Goal: Task Accomplishment & Management: Manage account settings

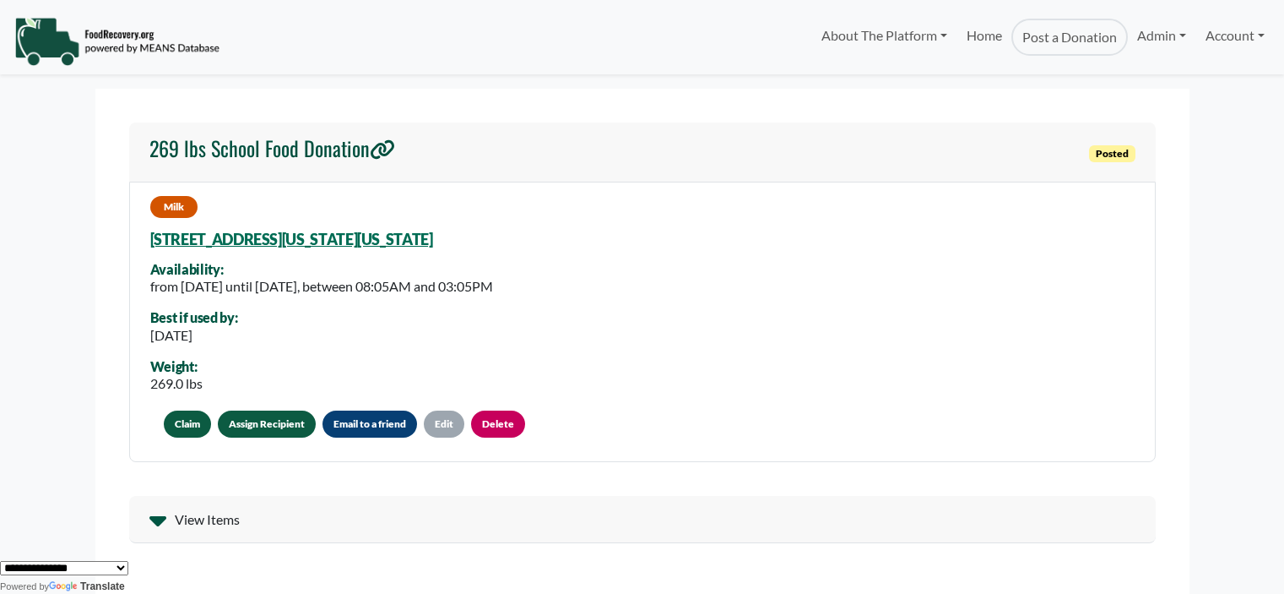
scroll to position [84, 0]
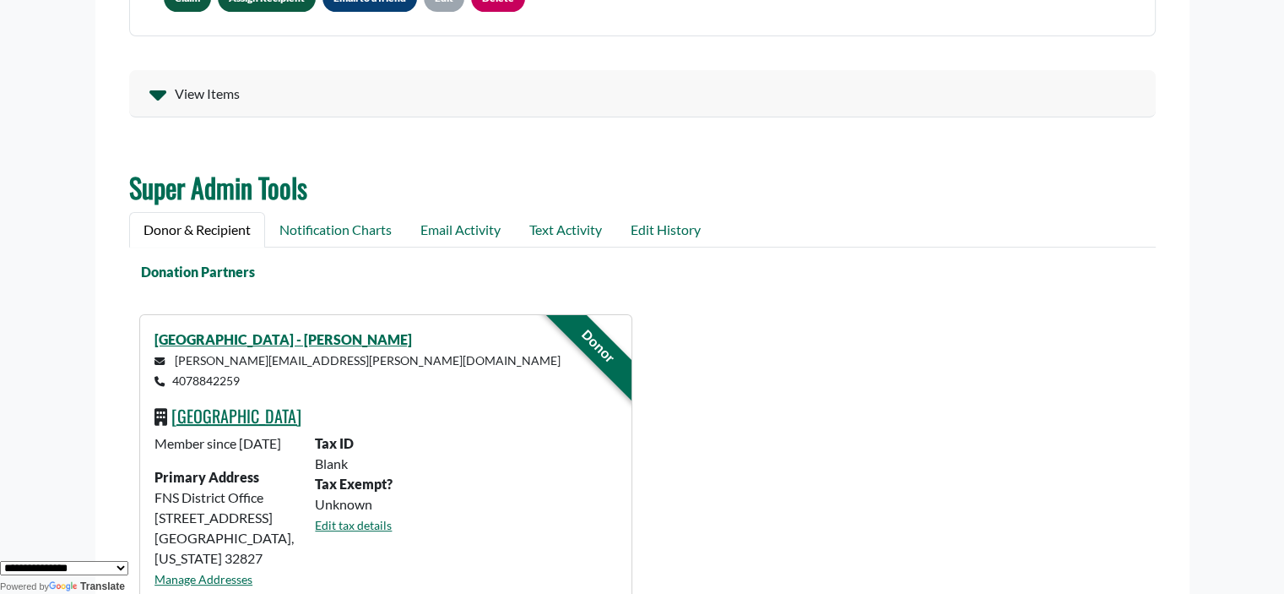
scroll to position [513, 0]
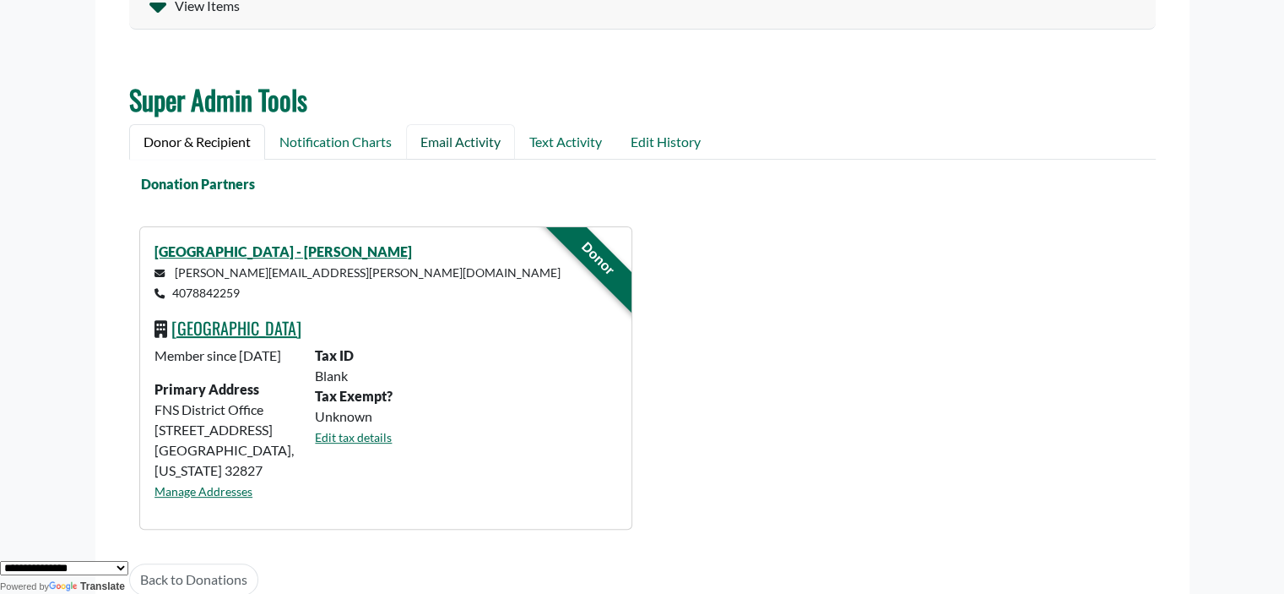
click at [480, 137] on link "Email Activity" at bounding box center [460, 141] width 109 height 35
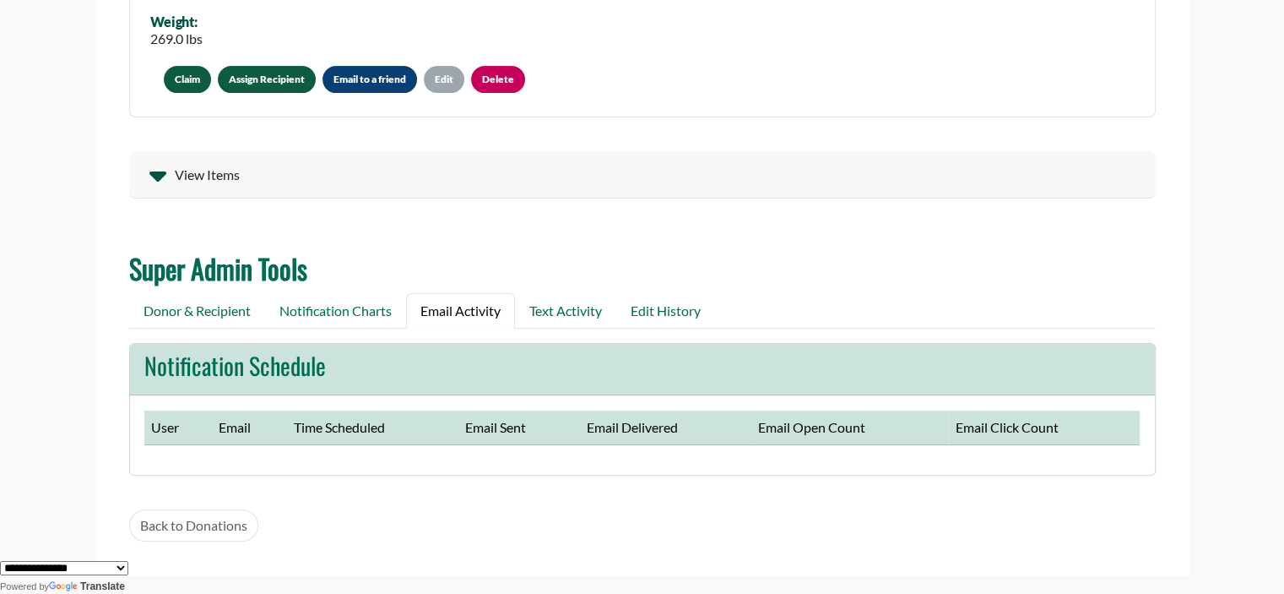
scroll to position [350, 0]
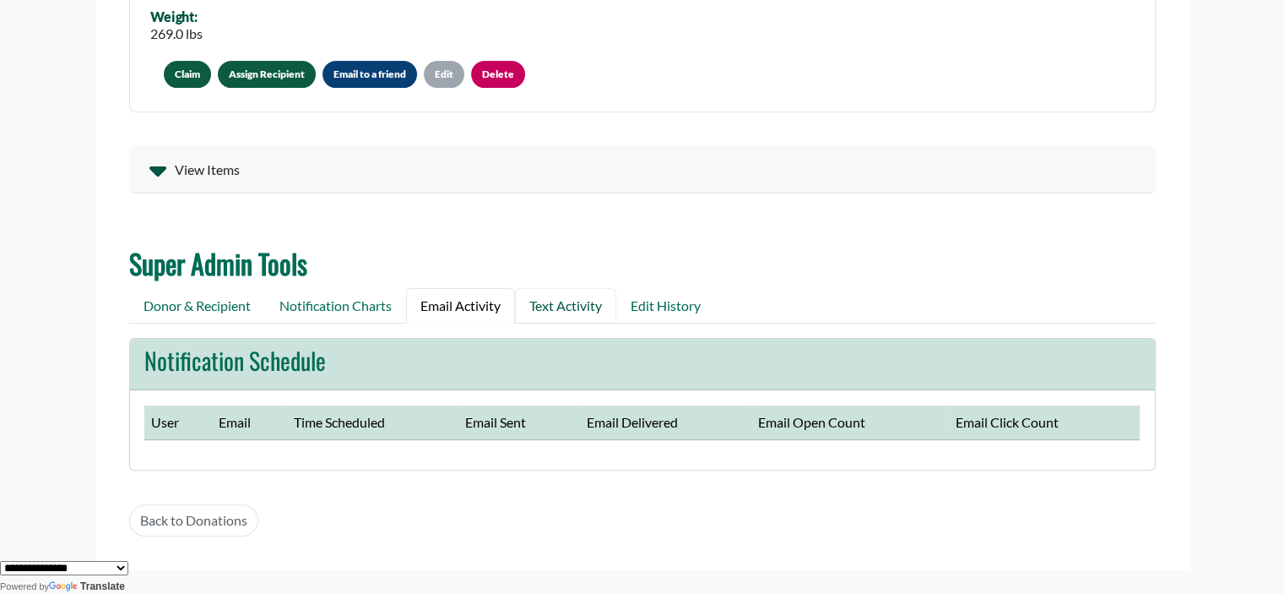
click at [583, 306] on link "Text Activity" at bounding box center [565, 305] width 101 height 35
click at [301, 301] on link "Notification Charts" at bounding box center [335, 305] width 141 height 35
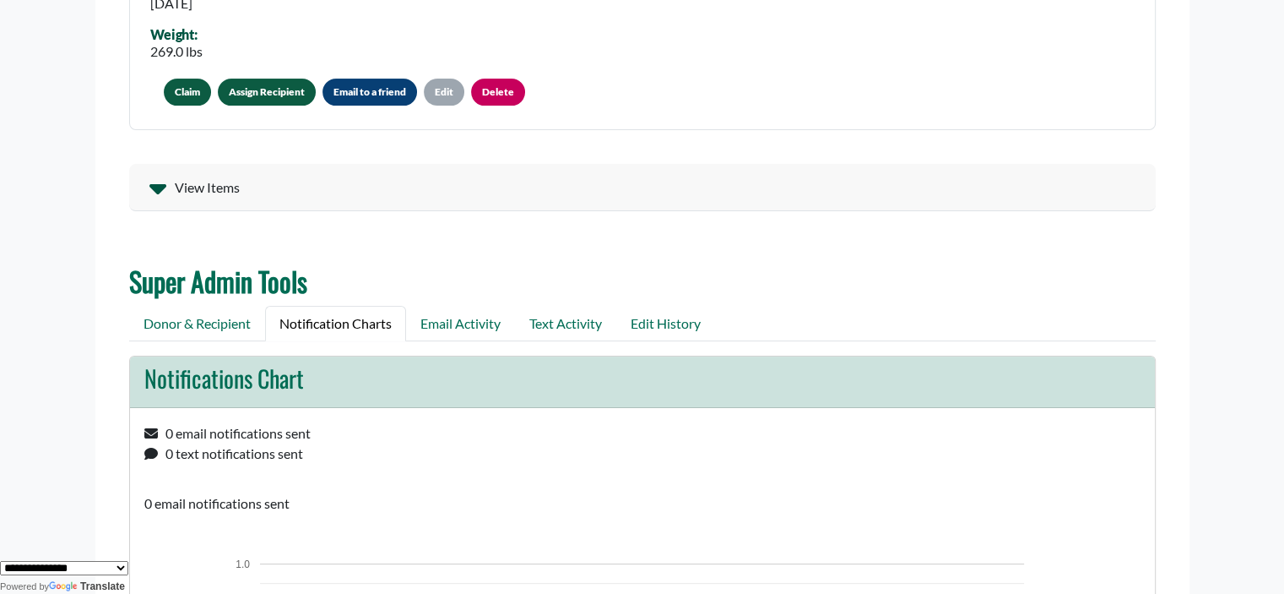
scroll to position [339, 0]
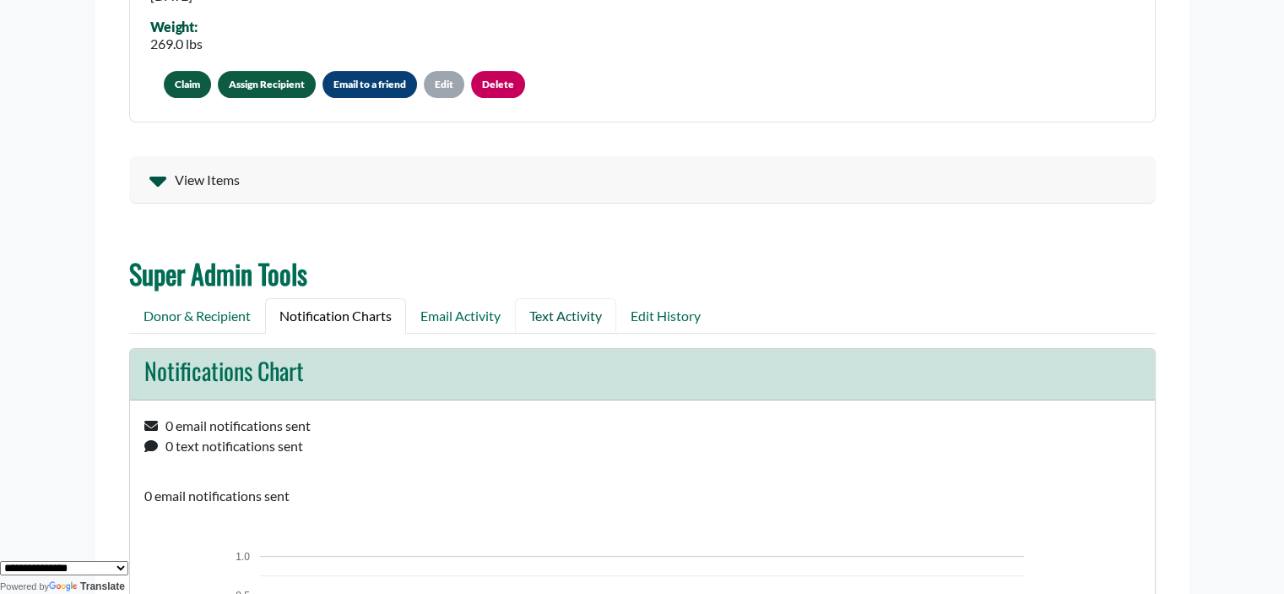
click at [573, 312] on link "Text Activity" at bounding box center [565, 315] width 101 height 35
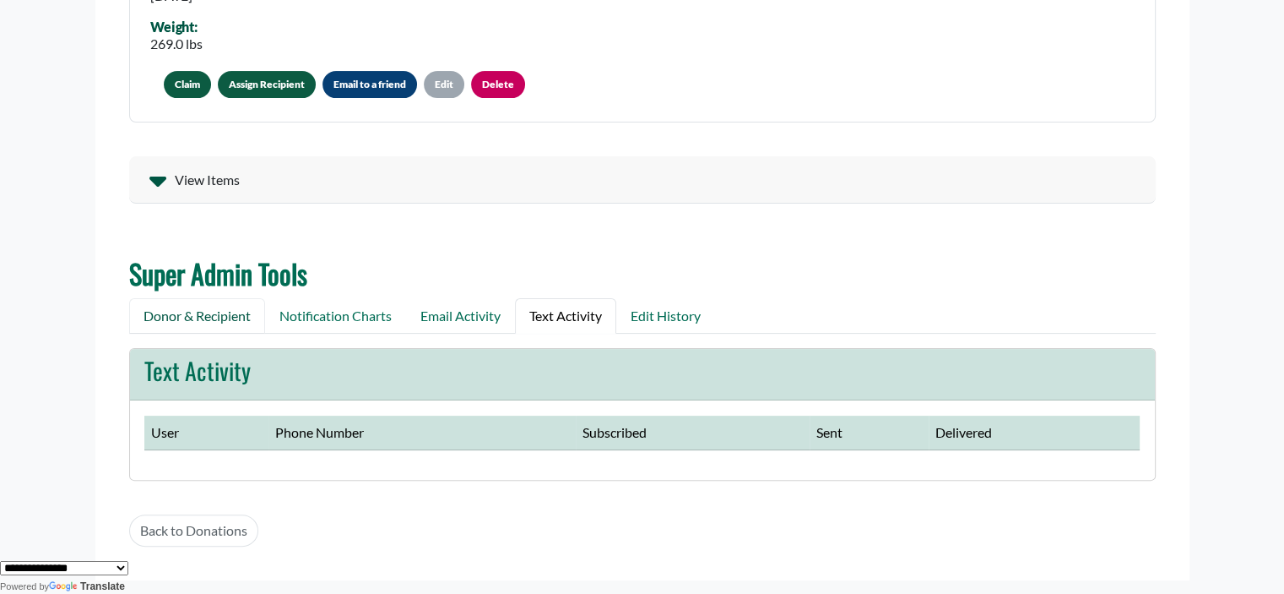
click at [199, 320] on link "Donor & Recipient" at bounding box center [197, 315] width 136 height 35
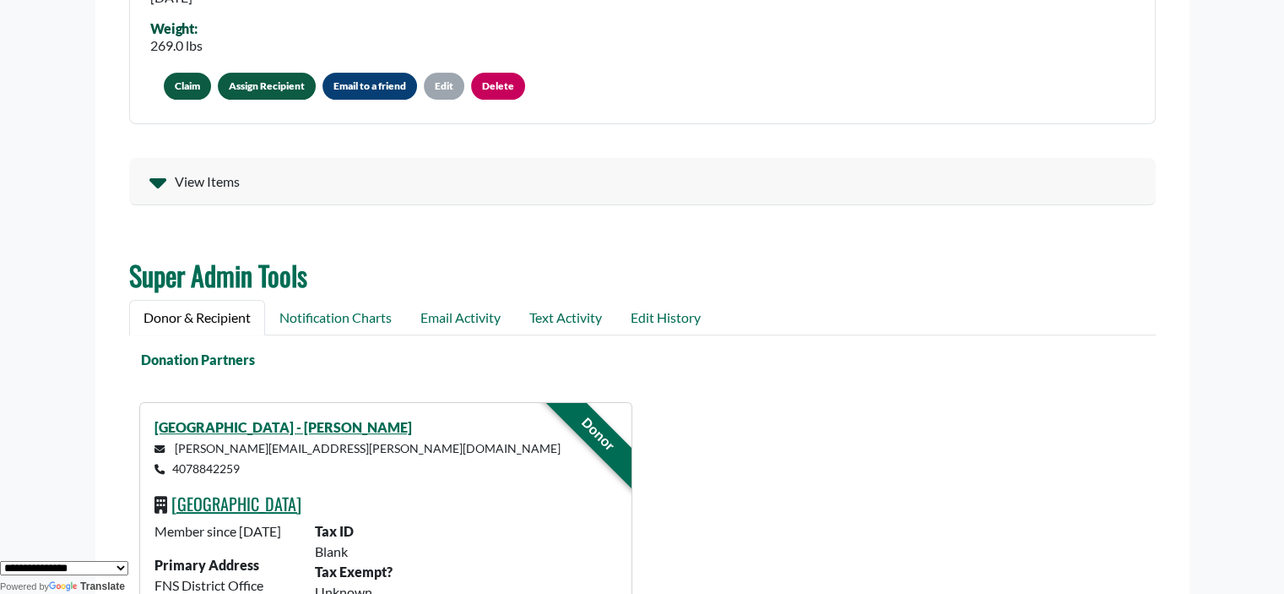
scroll to position [338, 0]
click at [320, 303] on link "Notification Charts" at bounding box center [335, 317] width 141 height 35
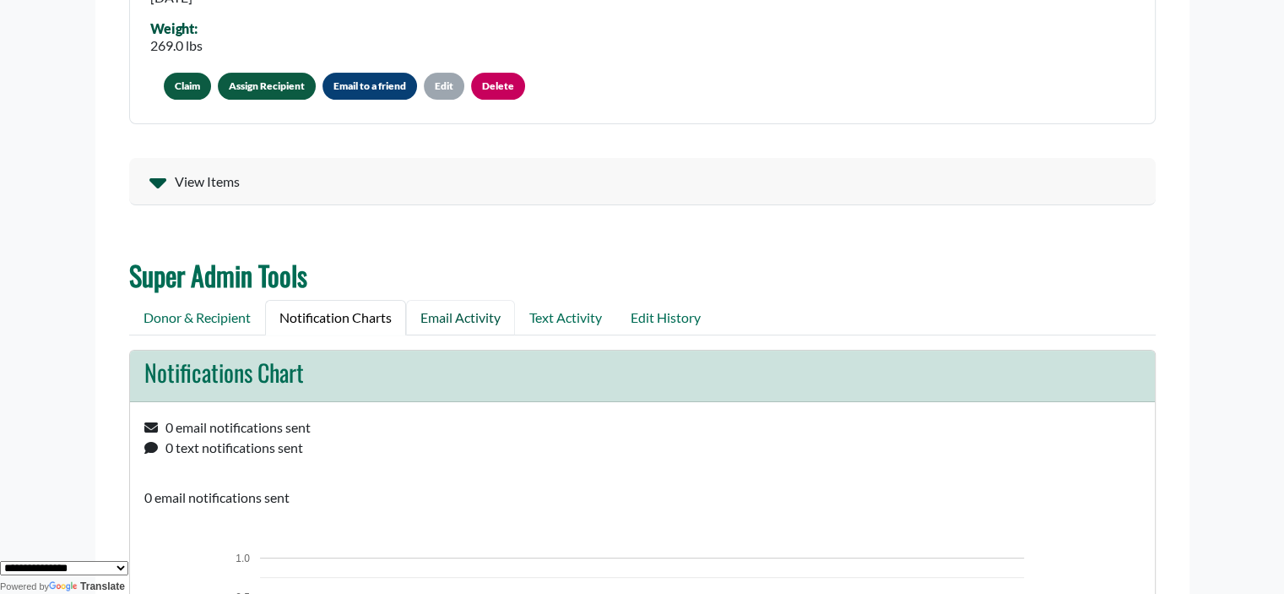
click at [457, 313] on link "Email Activity" at bounding box center [460, 317] width 109 height 35
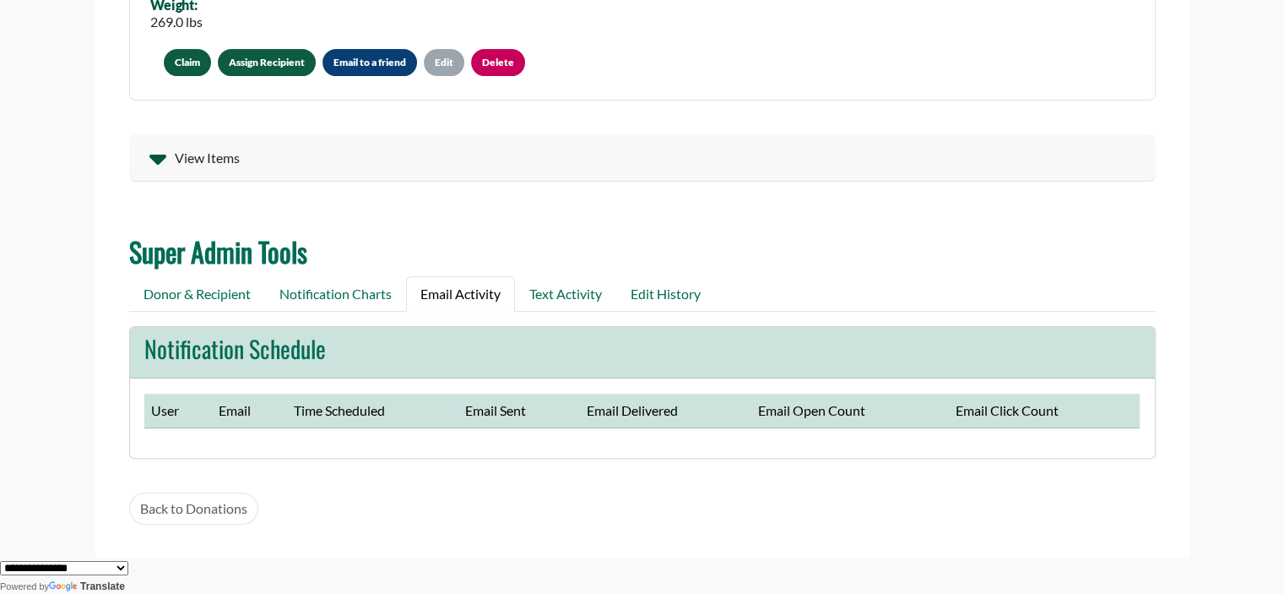
scroll to position [362, 0]
click at [182, 292] on link "Donor & Recipient" at bounding box center [197, 292] width 136 height 35
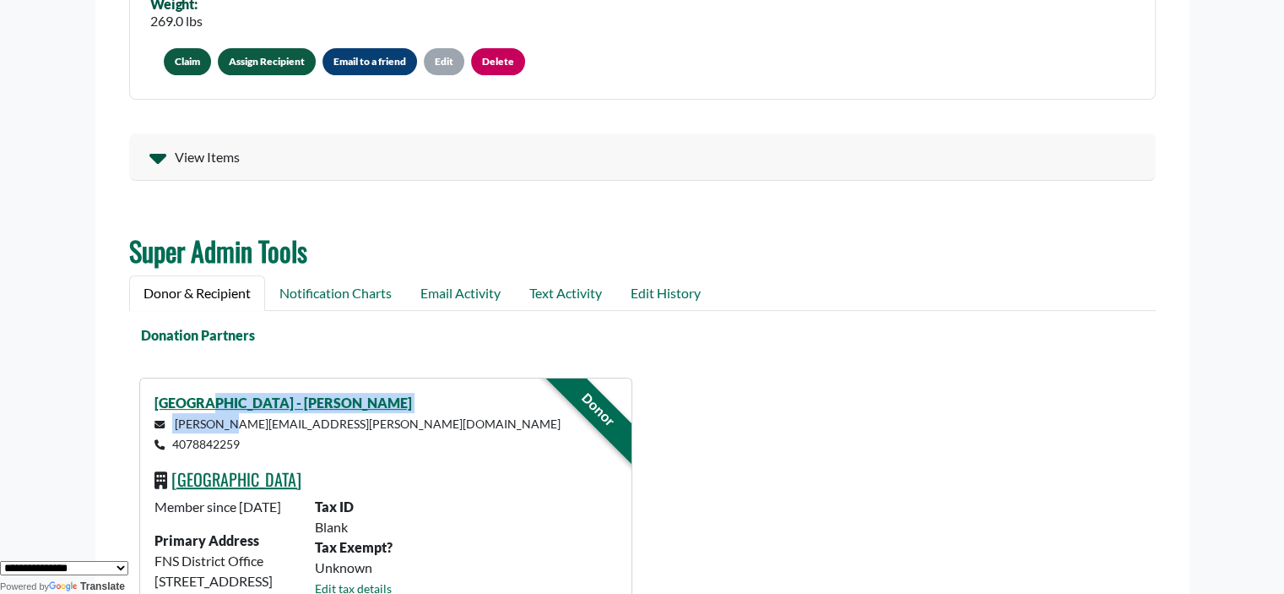
drag, startPoint x: 214, startPoint y: 421, endPoint x: 213, endPoint y: 411, distance: 10.2
click at [214, 421] on div "Zellwood Elementary - Valerie valerie.eckert@ocps.net 4078842259 Orange County …" at bounding box center [385, 529] width 491 height 302
click at [194, 404] on link "Zellwood Elementary - Valerie" at bounding box center [284, 402] width 258 height 16
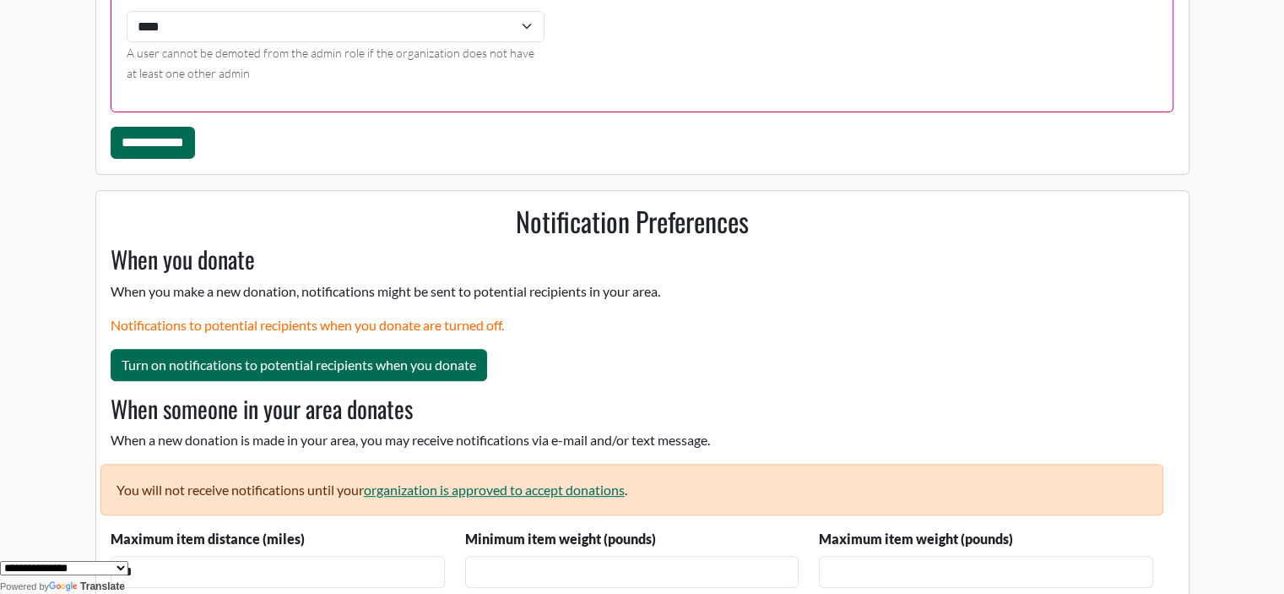
scroll to position [706, 0]
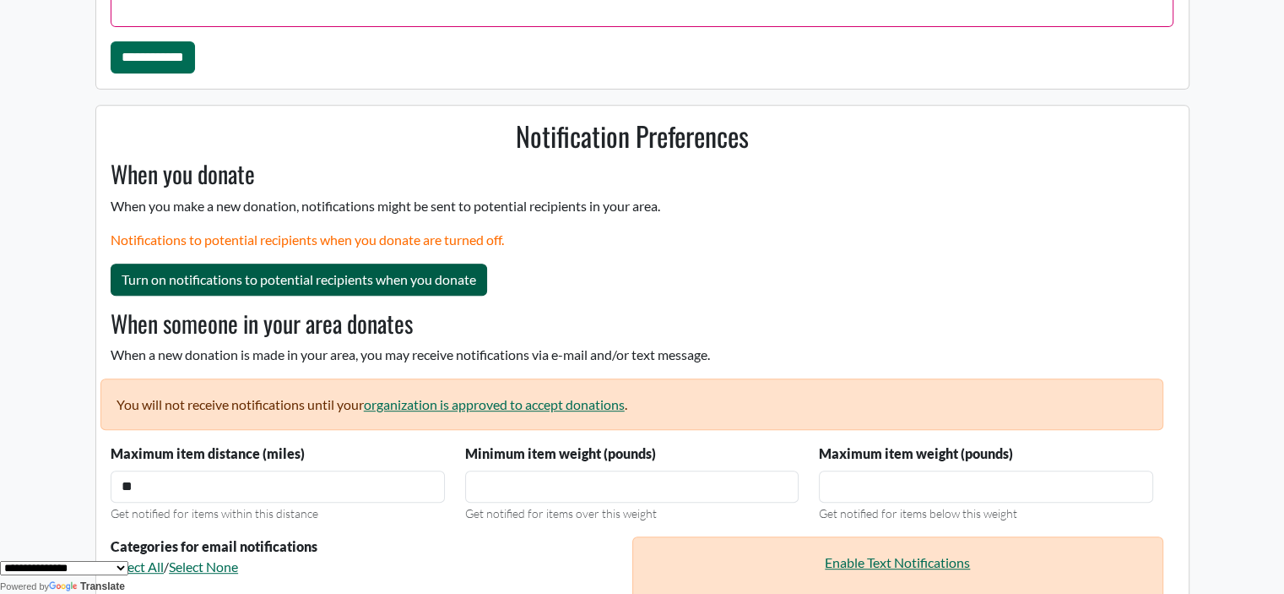
click at [377, 276] on button "Turn on notifications to potential recipients when you donate" at bounding box center [299, 279] width 377 height 32
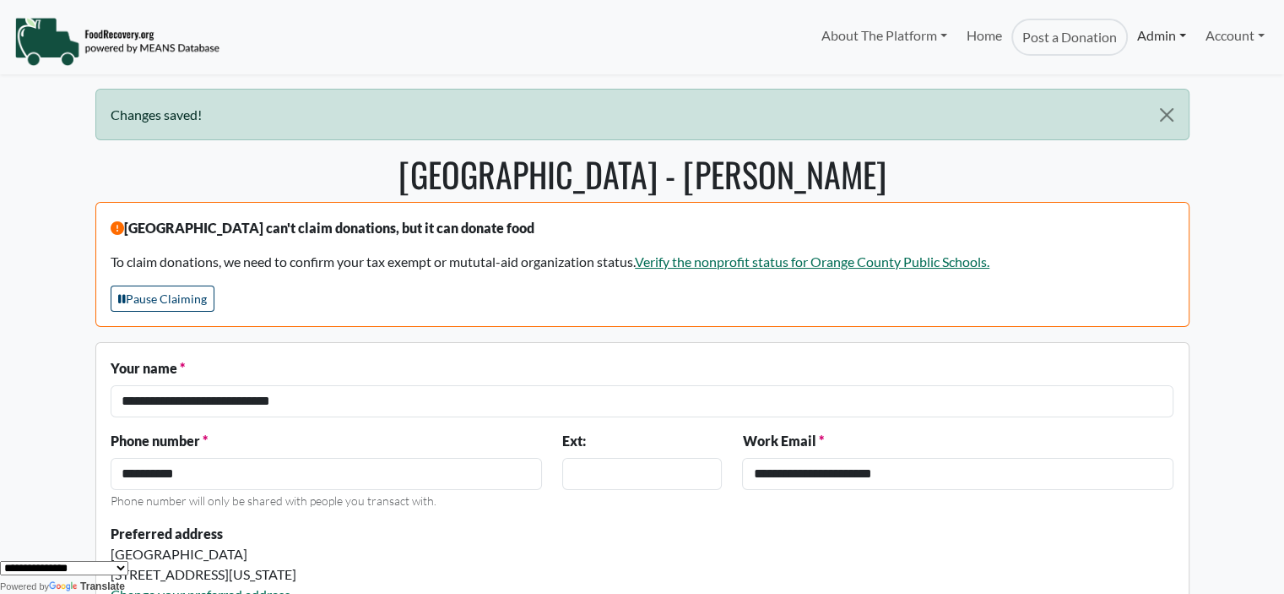
click at [1147, 32] on link "Admin" at bounding box center [1162, 36] width 68 height 34
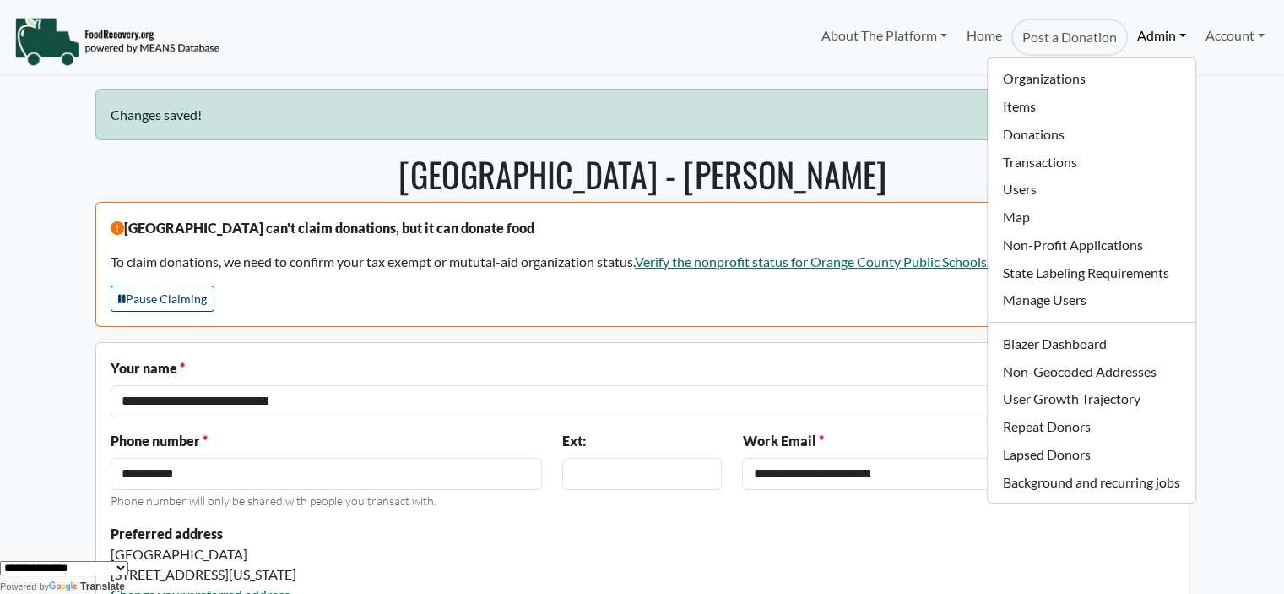
click at [1104, 57] on ul "Organizations Items Donations Transactions Users Map Non-Profit Applications St…" at bounding box center [1091, 280] width 209 height 446
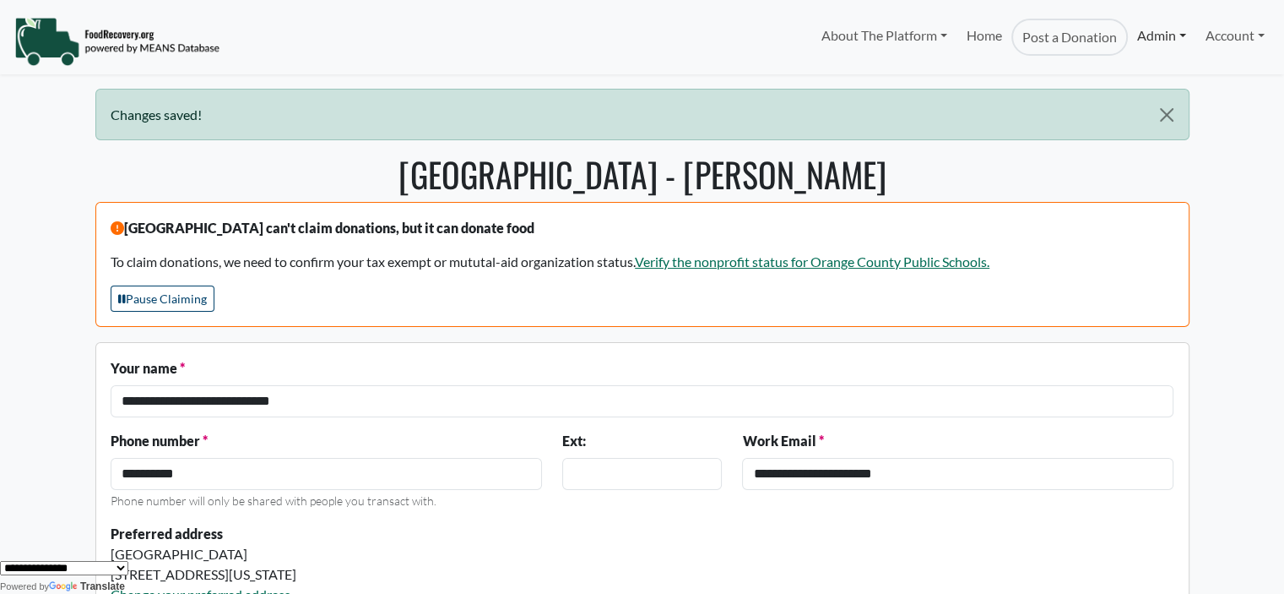
click at [1161, 25] on link "Admin" at bounding box center [1162, 36] width 68 height 34
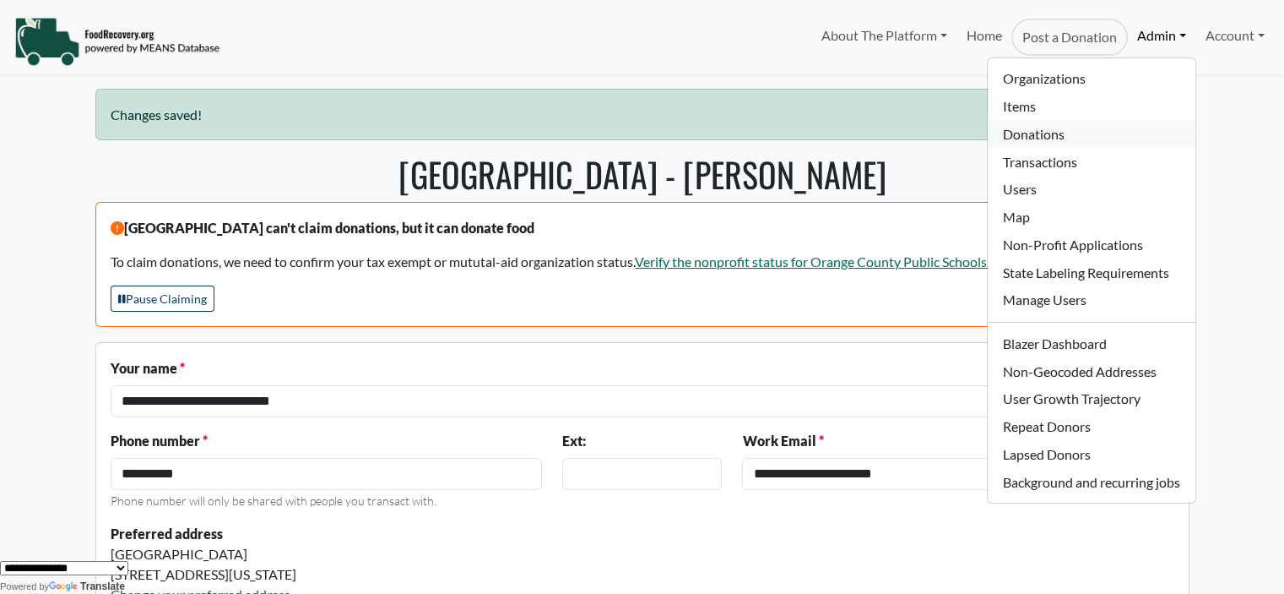
click at [1025, 134] on link "Donations" at bounding box center [1091, 134] width 207 height 28
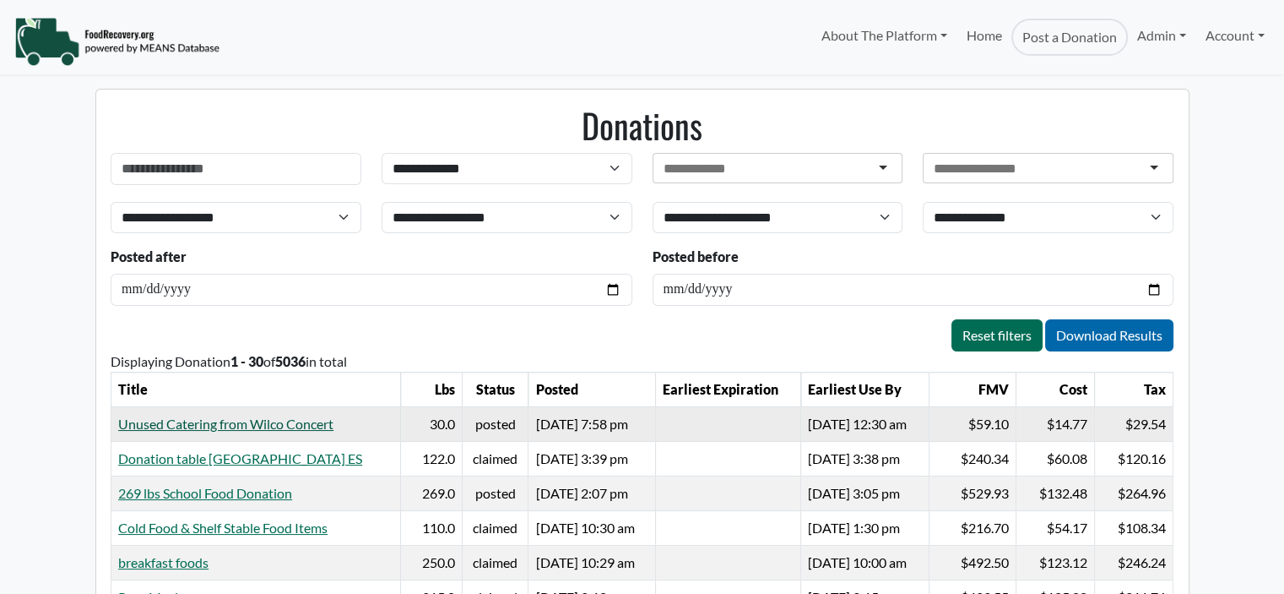
select select "Language Translate Widget"
click at [165, 490] on link "269 lbs School Food Donation" at bounding box center [205, 493] width 174 height 16
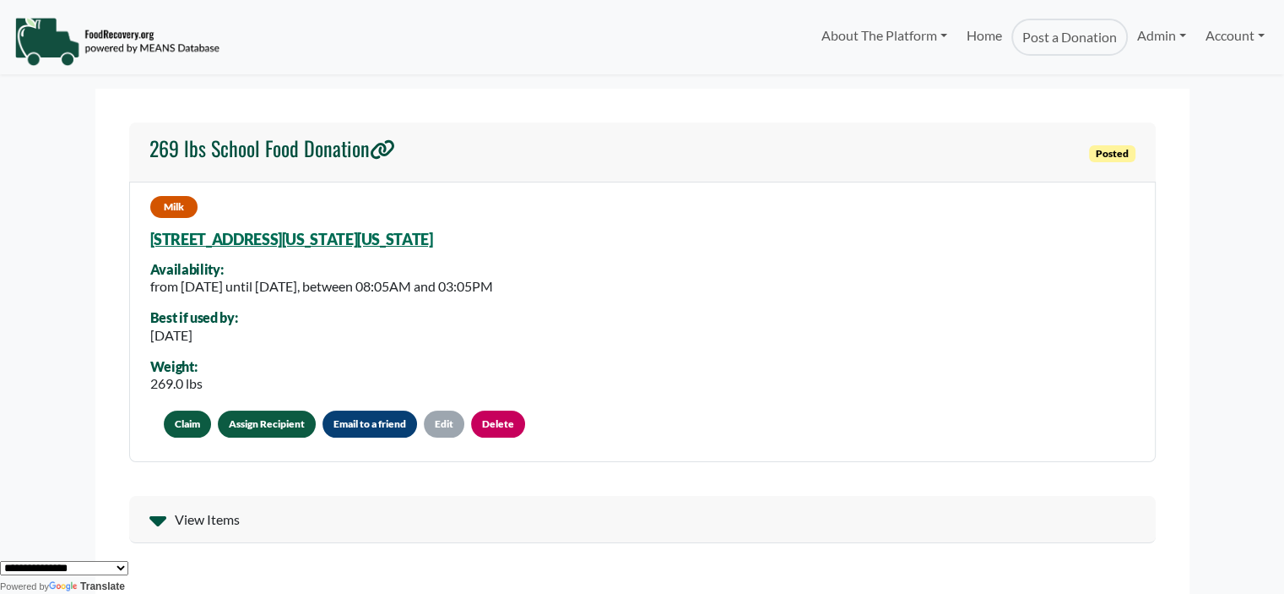
click at [260, 426] on link "Assign Recipient" at bounding box center [267, 423] width 98 height 27
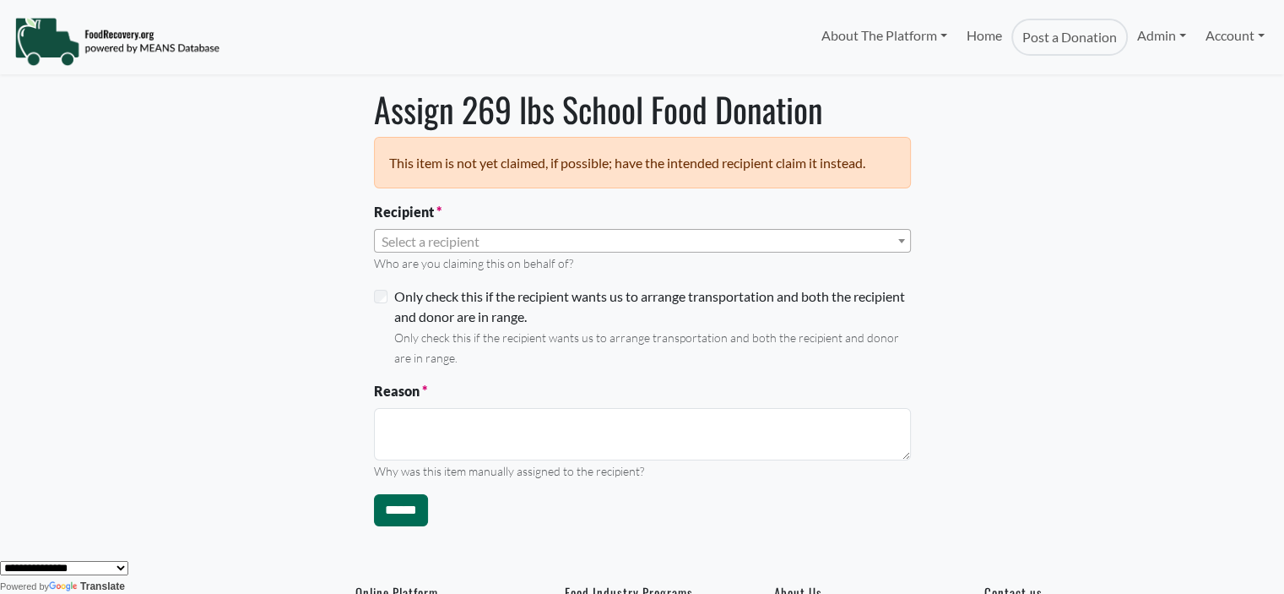
click at [409, 235] on span "Select a recipient" at bounding box center [431, 241] width 98 height 16
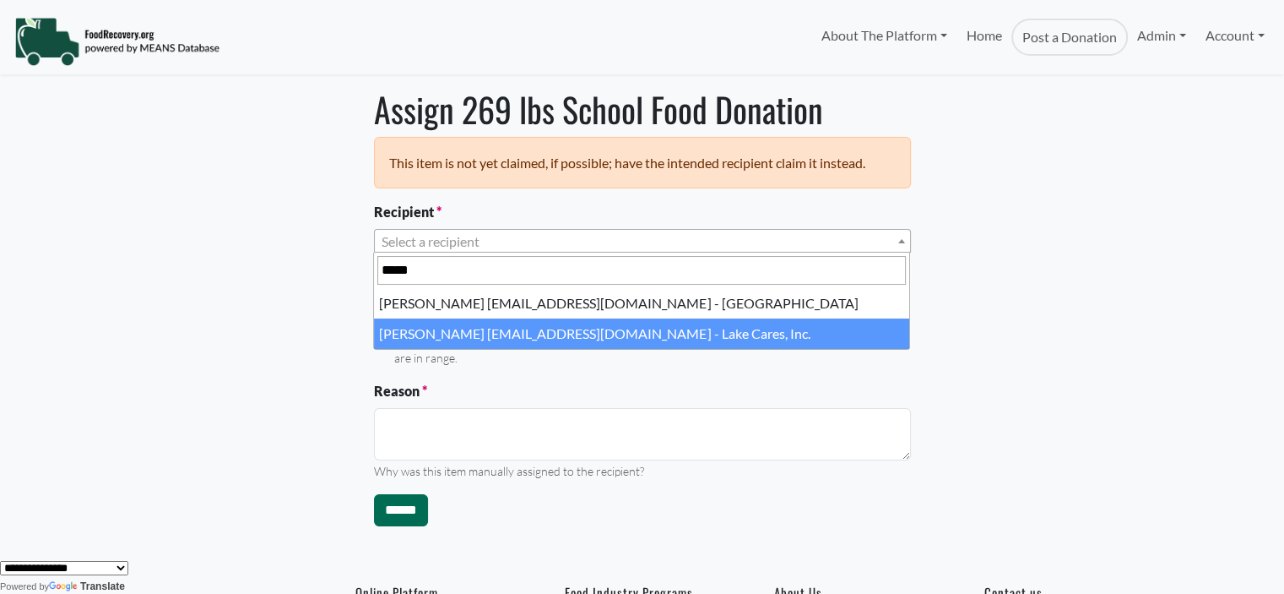
type input "*****"
select select "****"
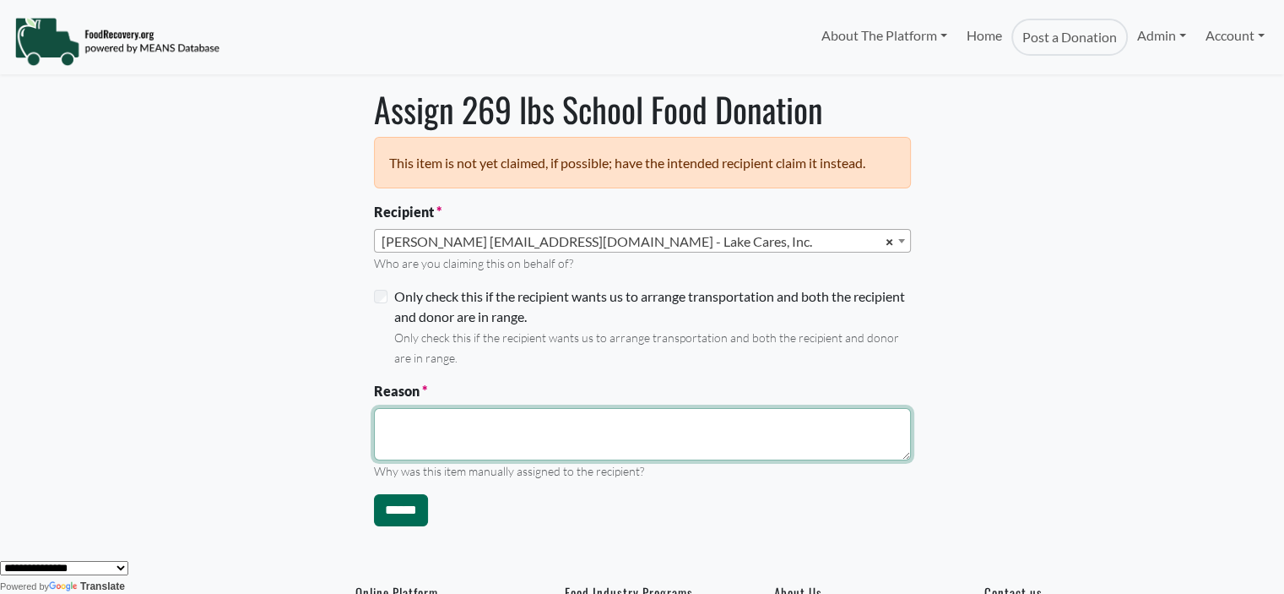
click at [402, 458] on textarea "Reason" at bounding box center [642, 434] width 537 height 52
type textarea "**********"
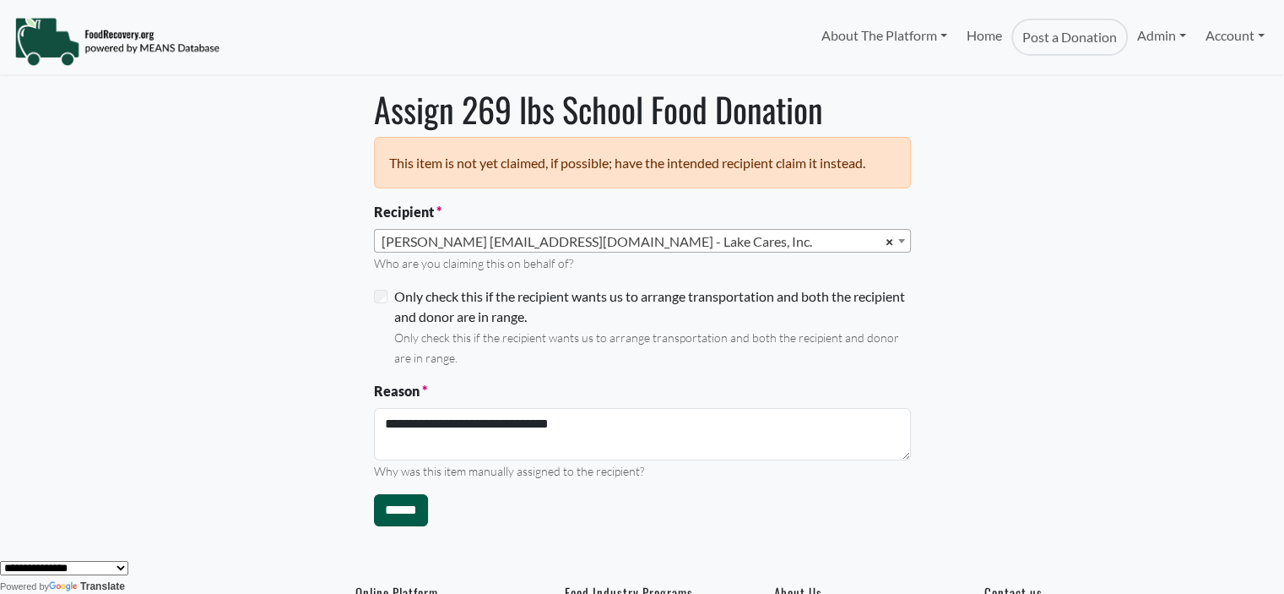
click at [393, 509] on input "******" at bounding box center [401, 510] width 54 height 32
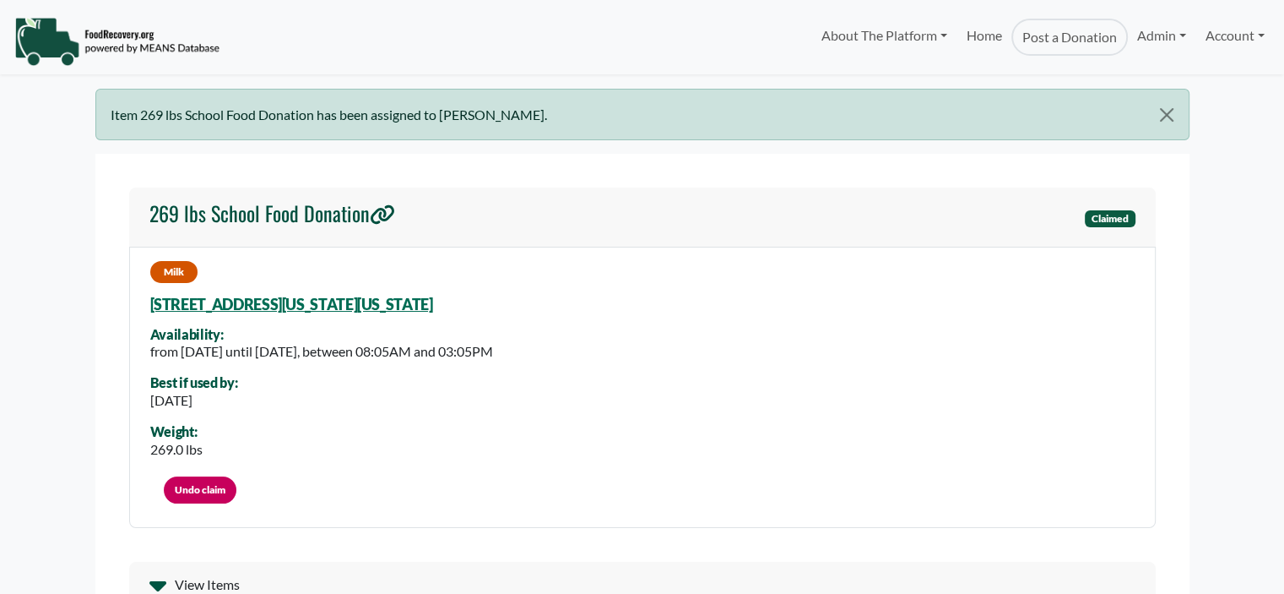
select select "Language Translate Widget"
